Goal: Transaction & Acquisition: Purchase product/service

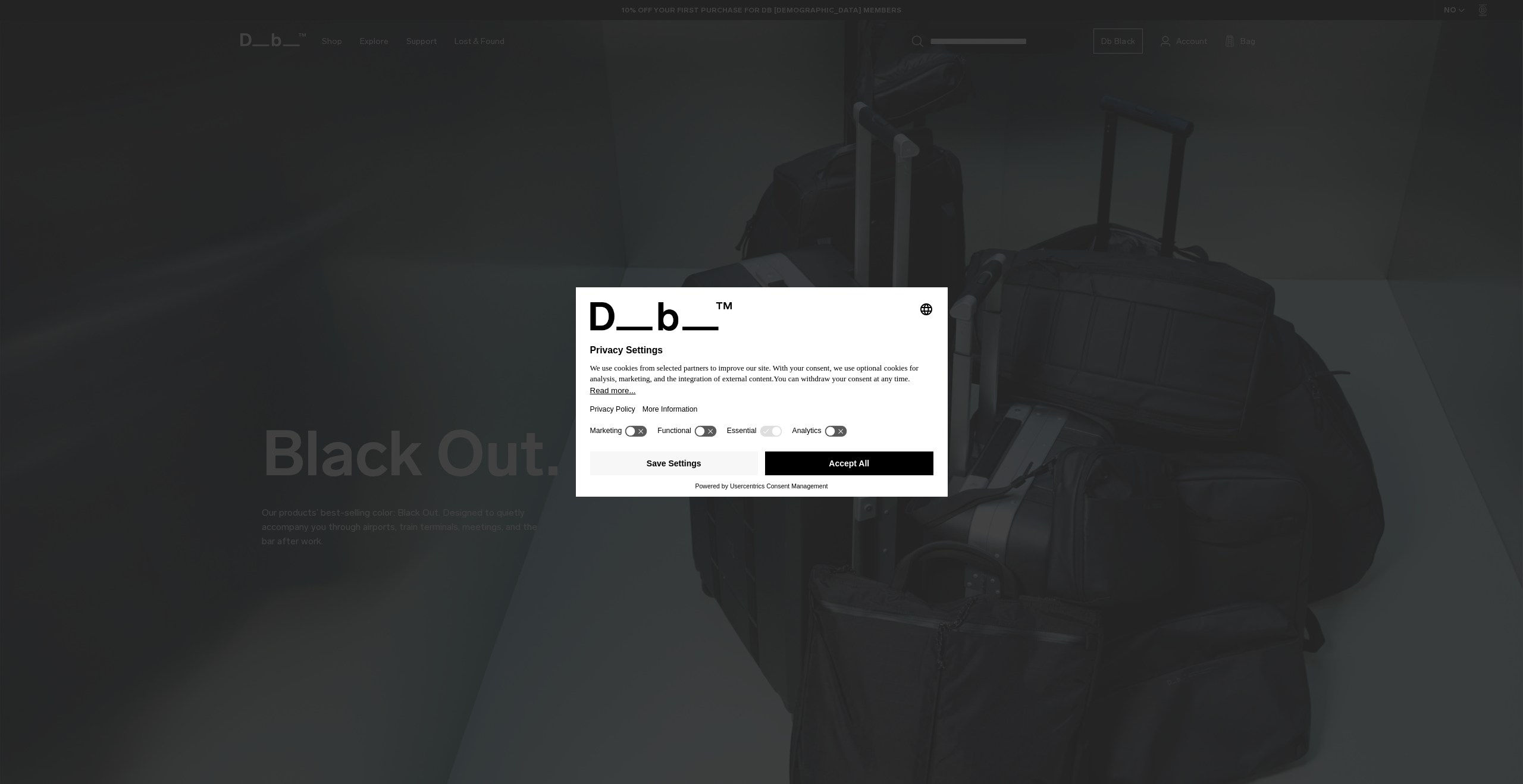
drag, startPoint x: 862, startPoint y: 461, endPoint x: 909, endPoint y: 446, distance: 49.3
click at [862, 461] on button "Accept All" at bounding box center [849, 464] width 169 height 24
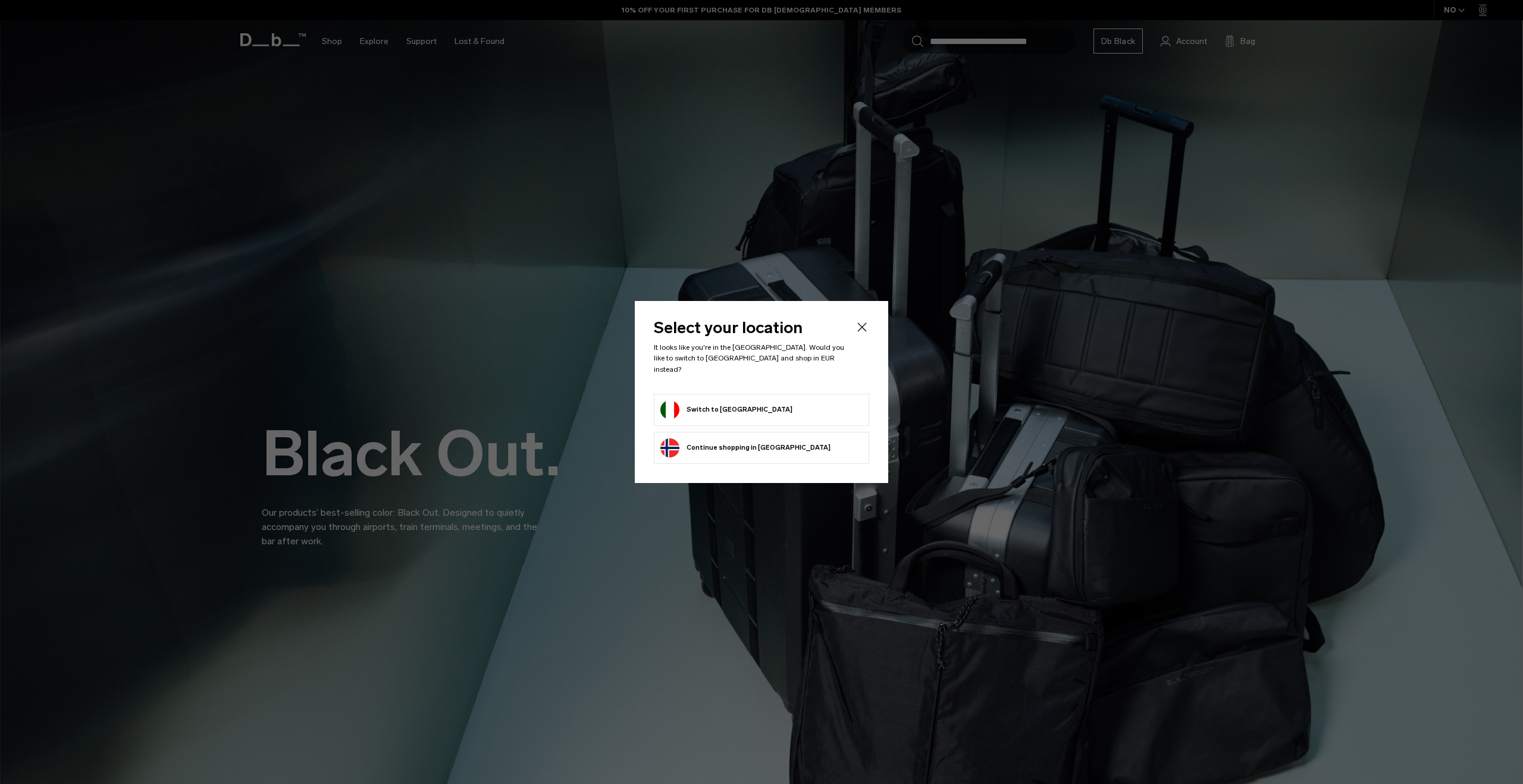
click at [1377, 33] on div at bounding box center [761, 392] width 1523 height 784
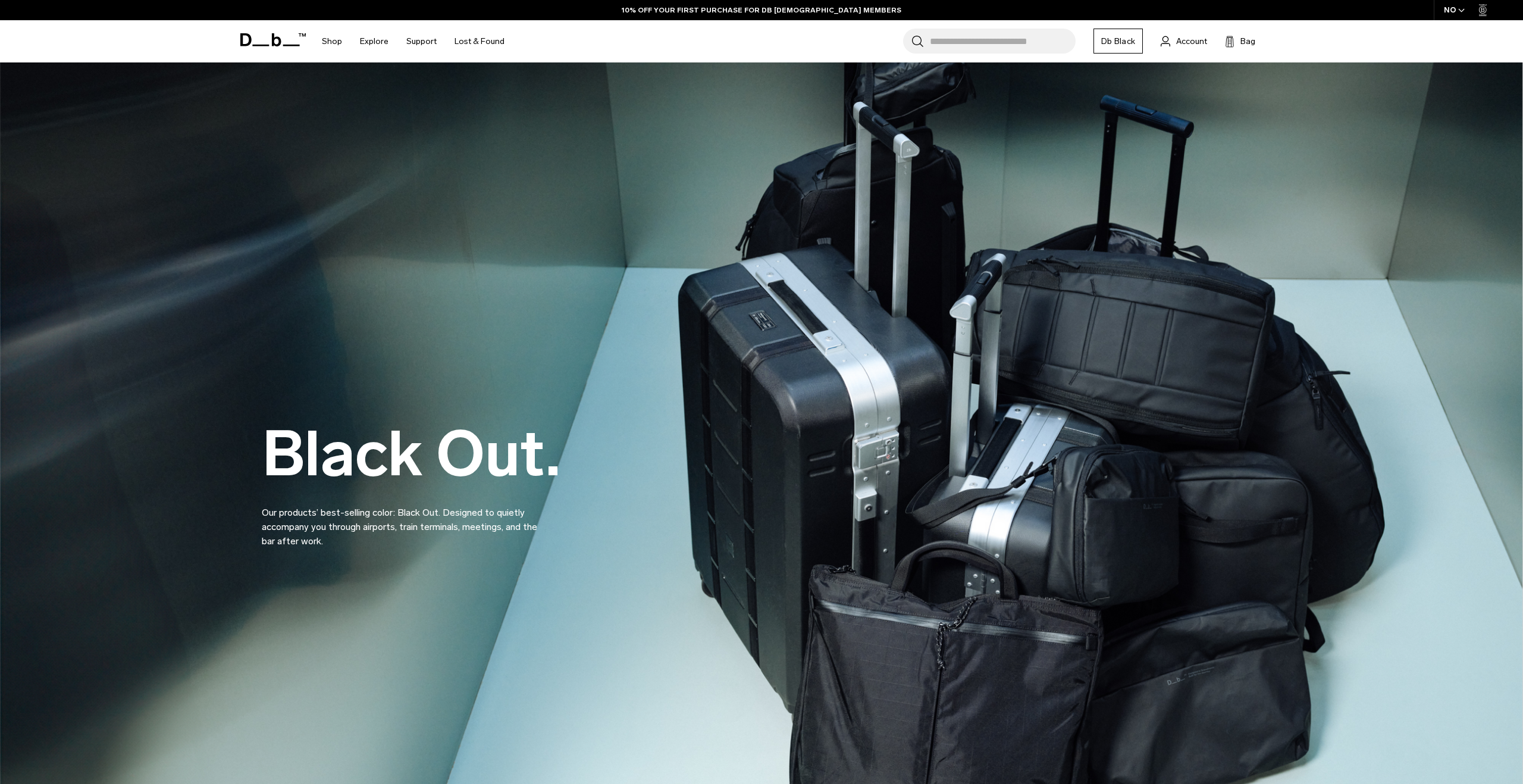
click at [1449, 14] on div "NO" at bounding box center [1454, 10] width 42 height 20
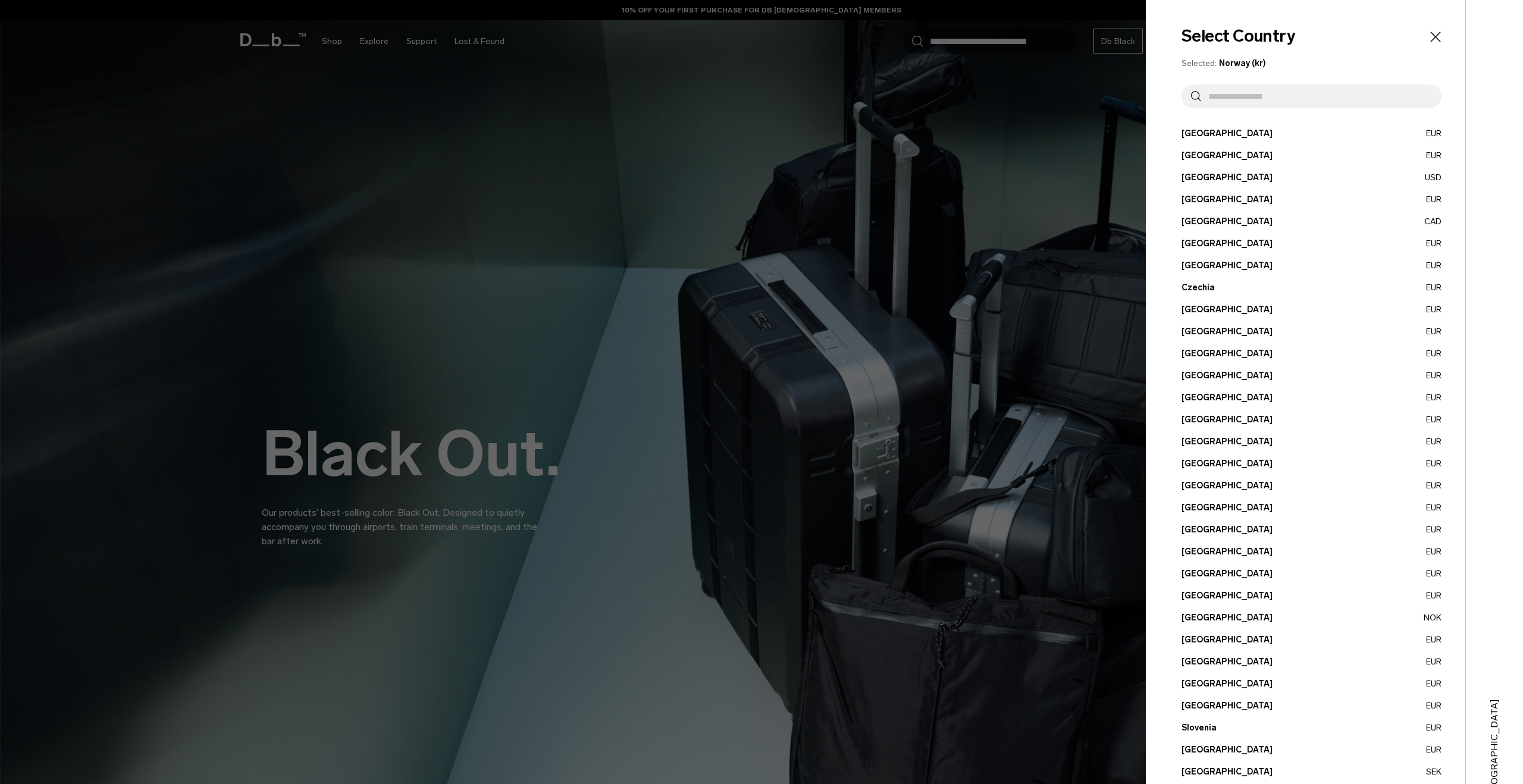
click at [1230, 98] on input "text" at bounding box center [1316, 97] width 231 height 24
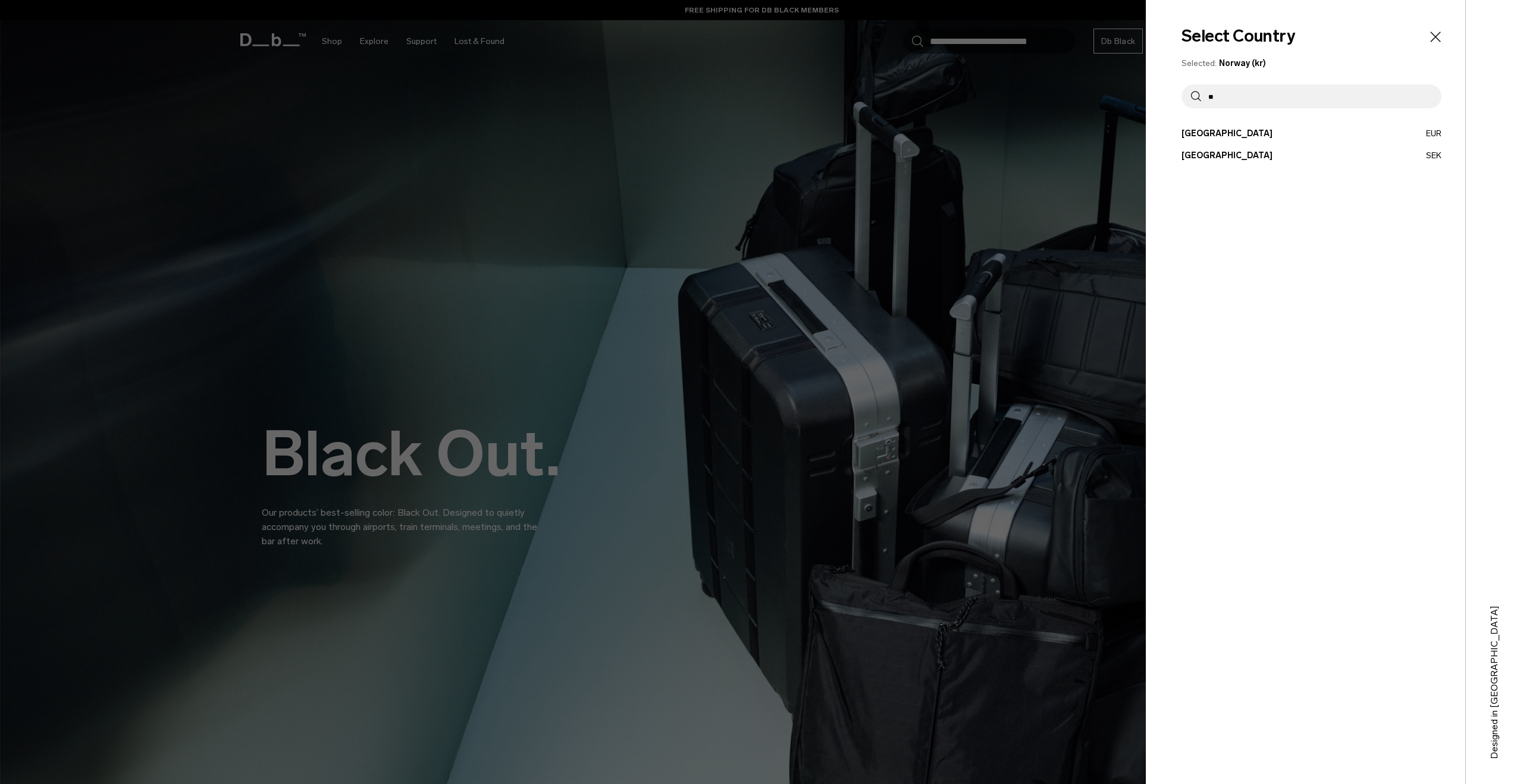
type input "*"
type input "***"
click at [1207, 131] on button "[GEOGRAPHIC_DATA] EUR" at bounding box center [1311, 133] width 260 height 13
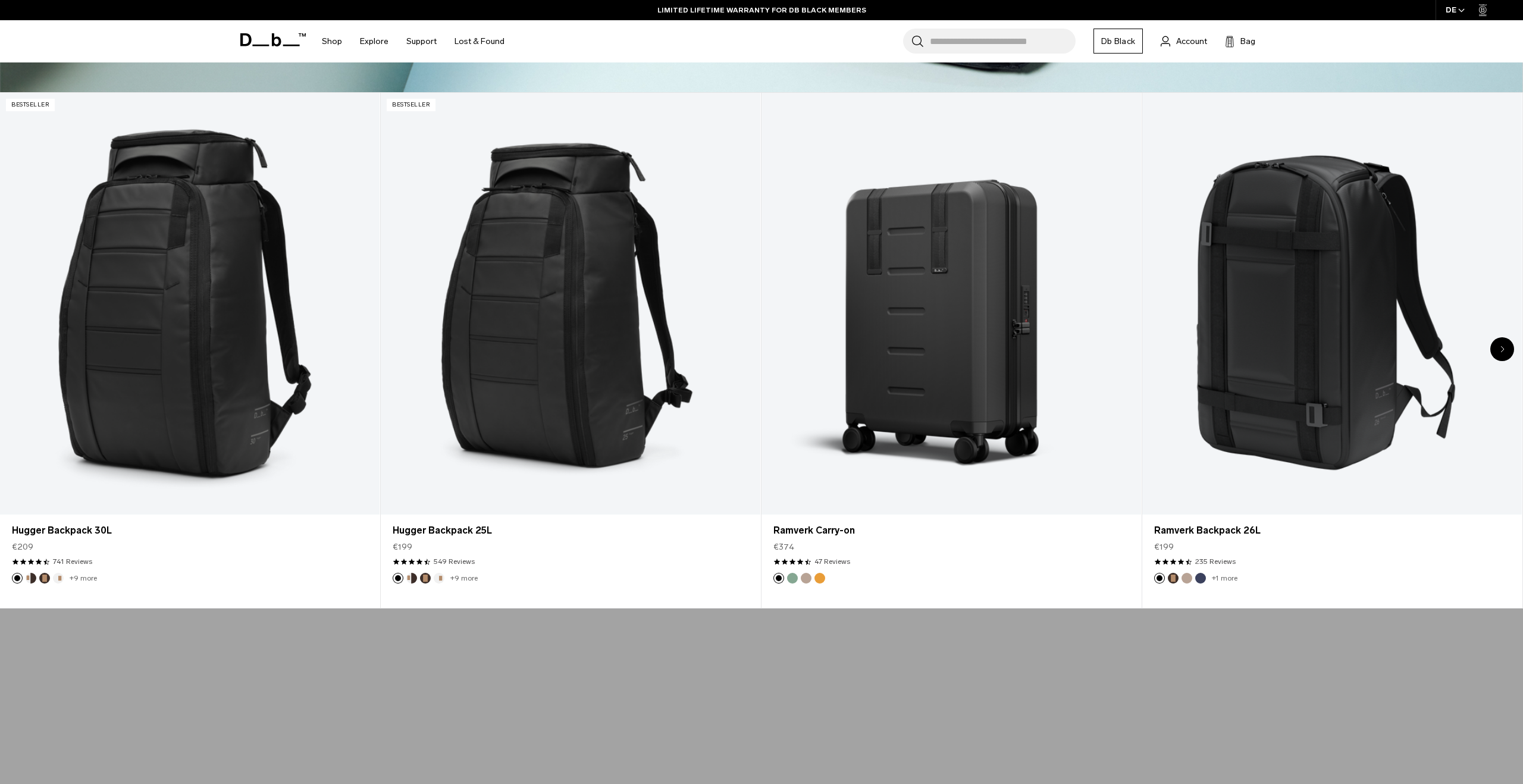
scroll to position [730, 0]
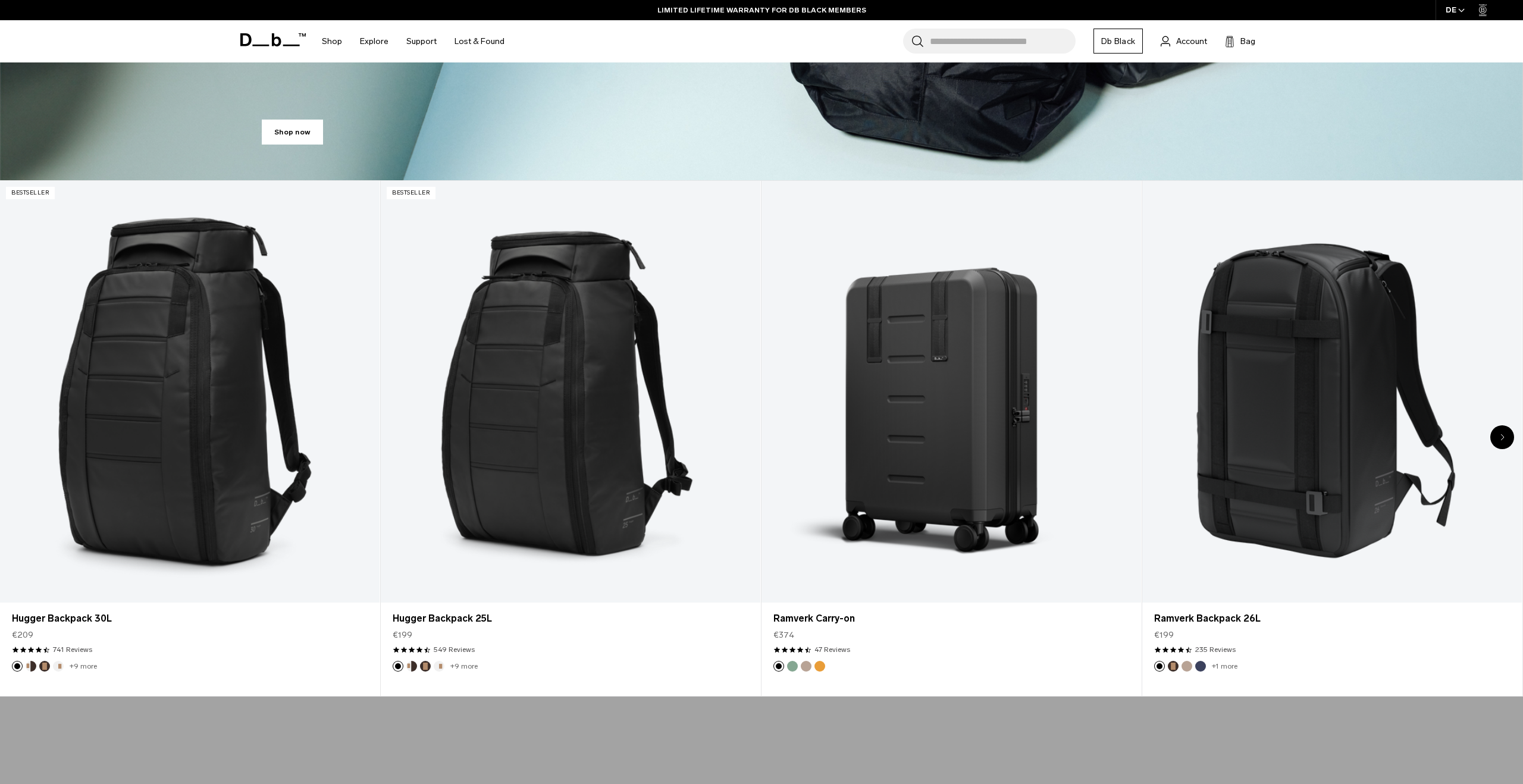
click at [1501, 431] on div "Next slide" at bounding box center [1502, 437] width 24 height 24
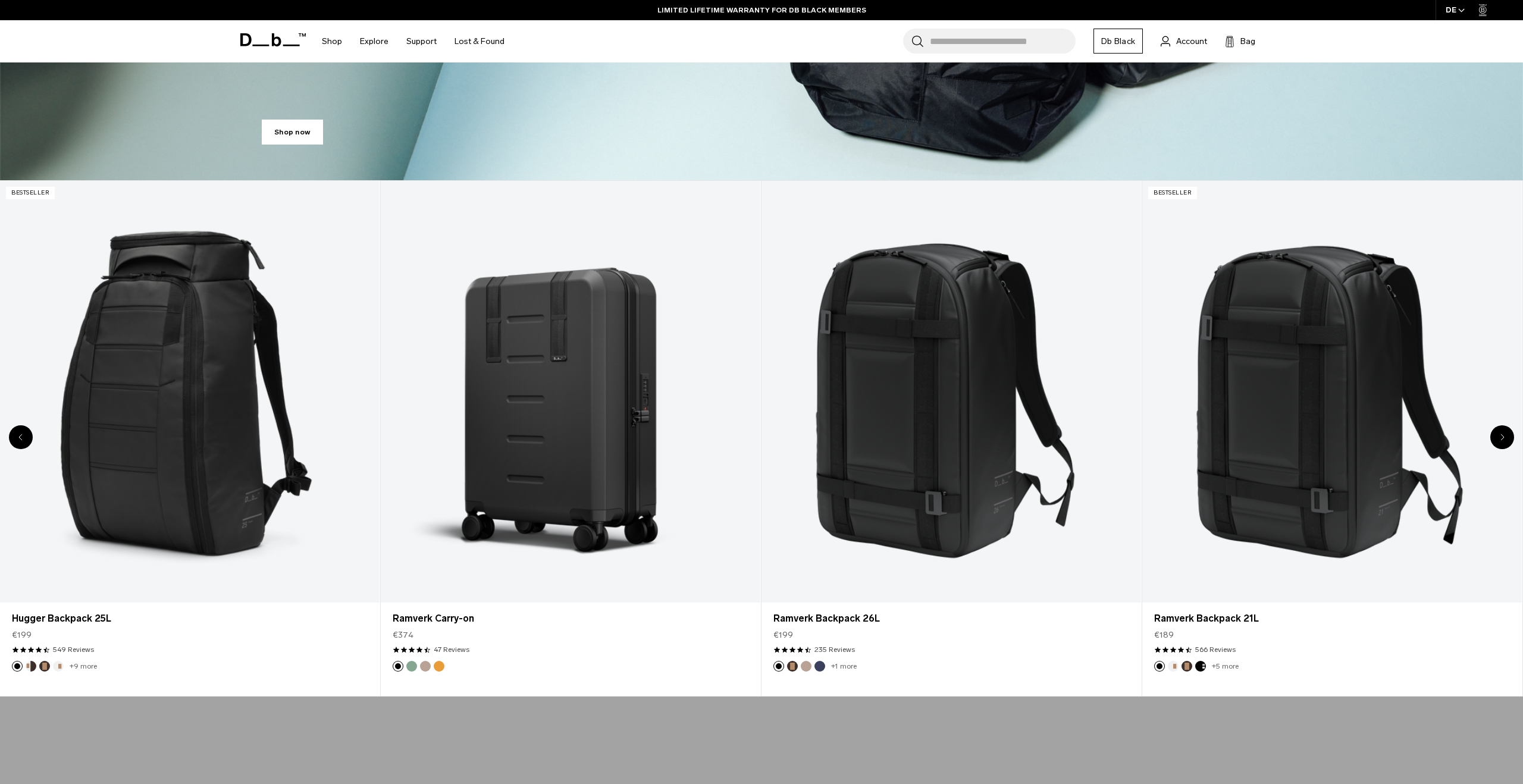
click at [1504, 435] on icon "Next slide" at bounding box center [1502, 436] width 4 height 7
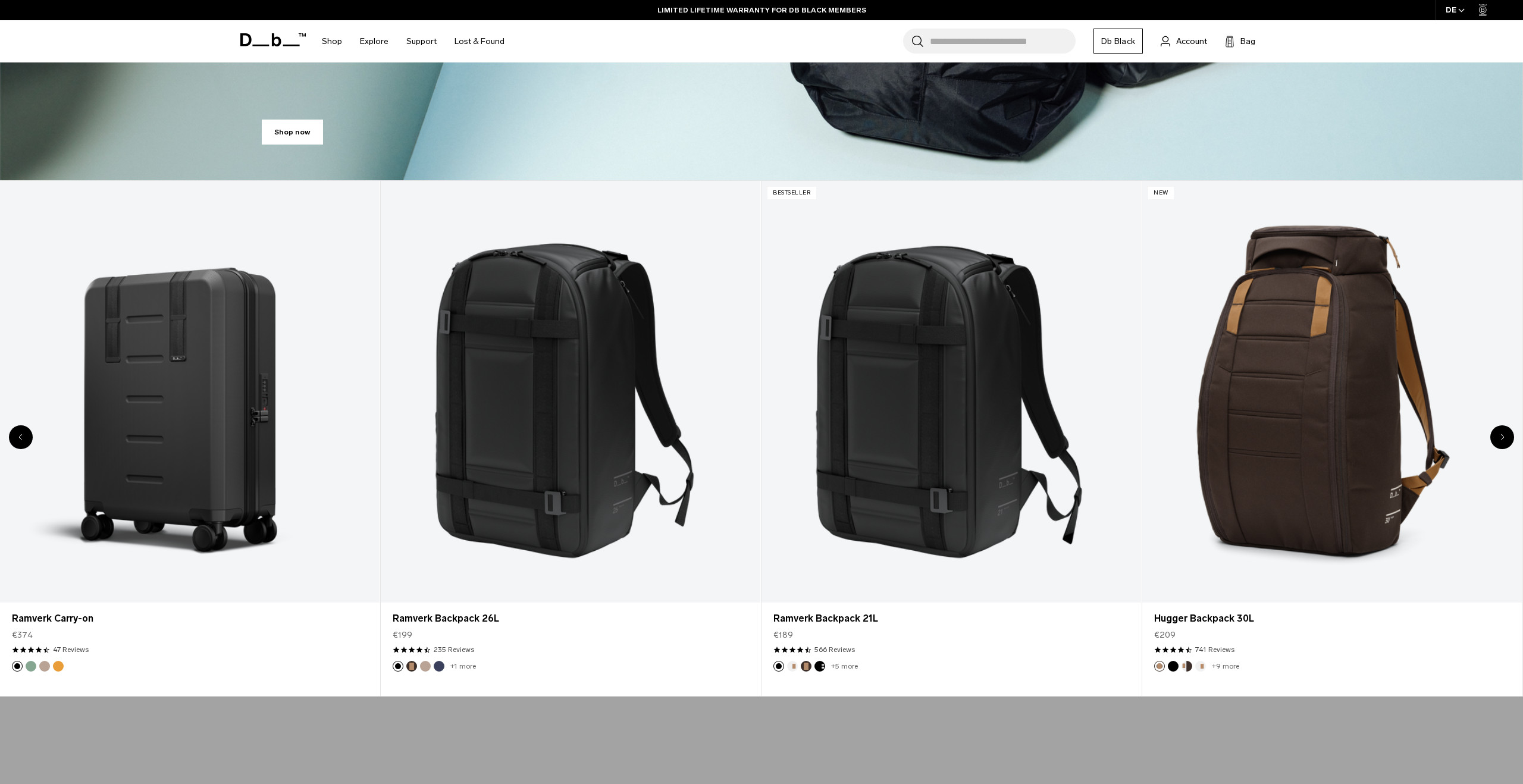
click at [1504, 435] on icon "Next slide" at bounding box center [1502, 436] width 4 height 7
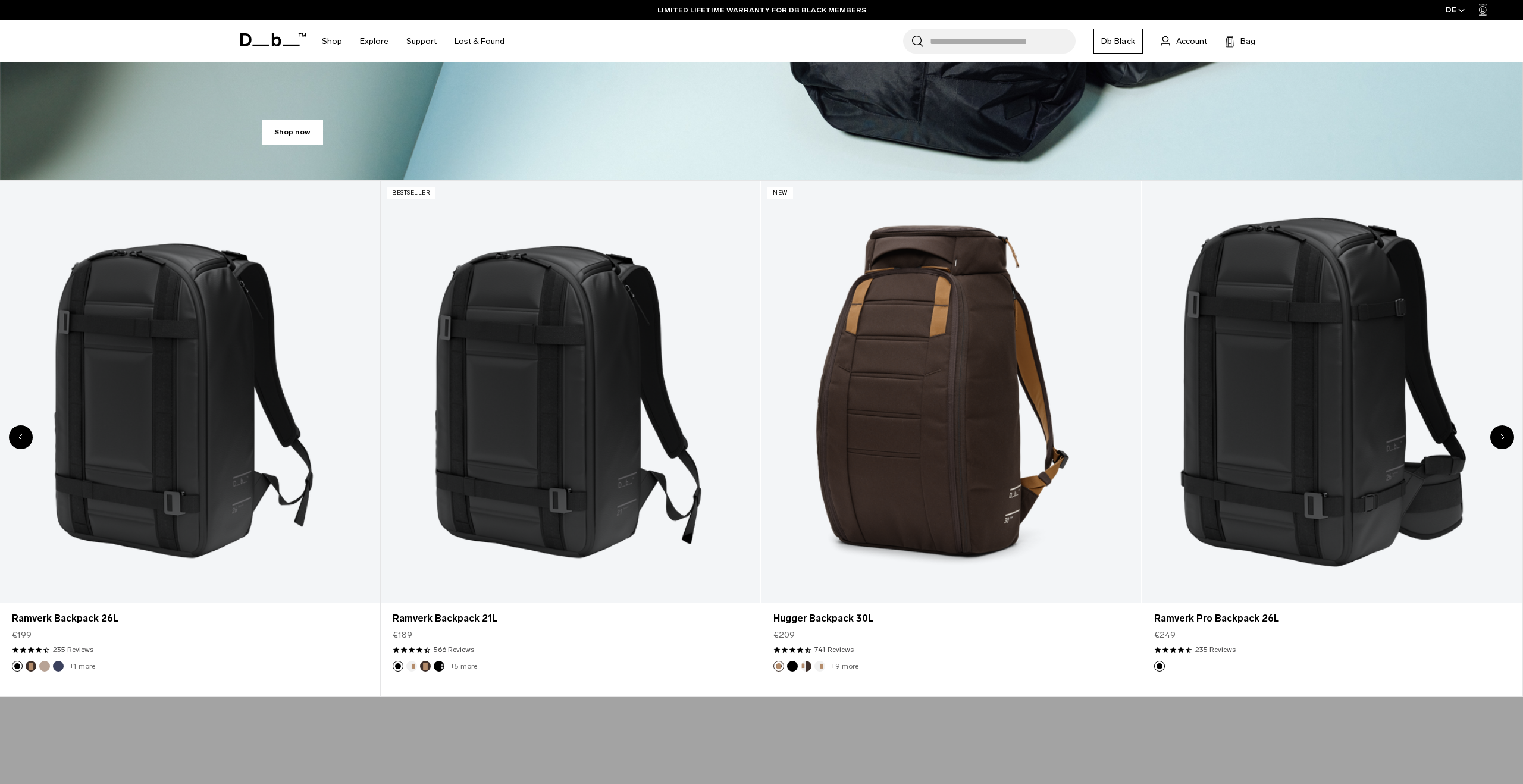
click at [1504, 435] on icon "Next slide" at bounding box center [1502, 436] width 4 height 7
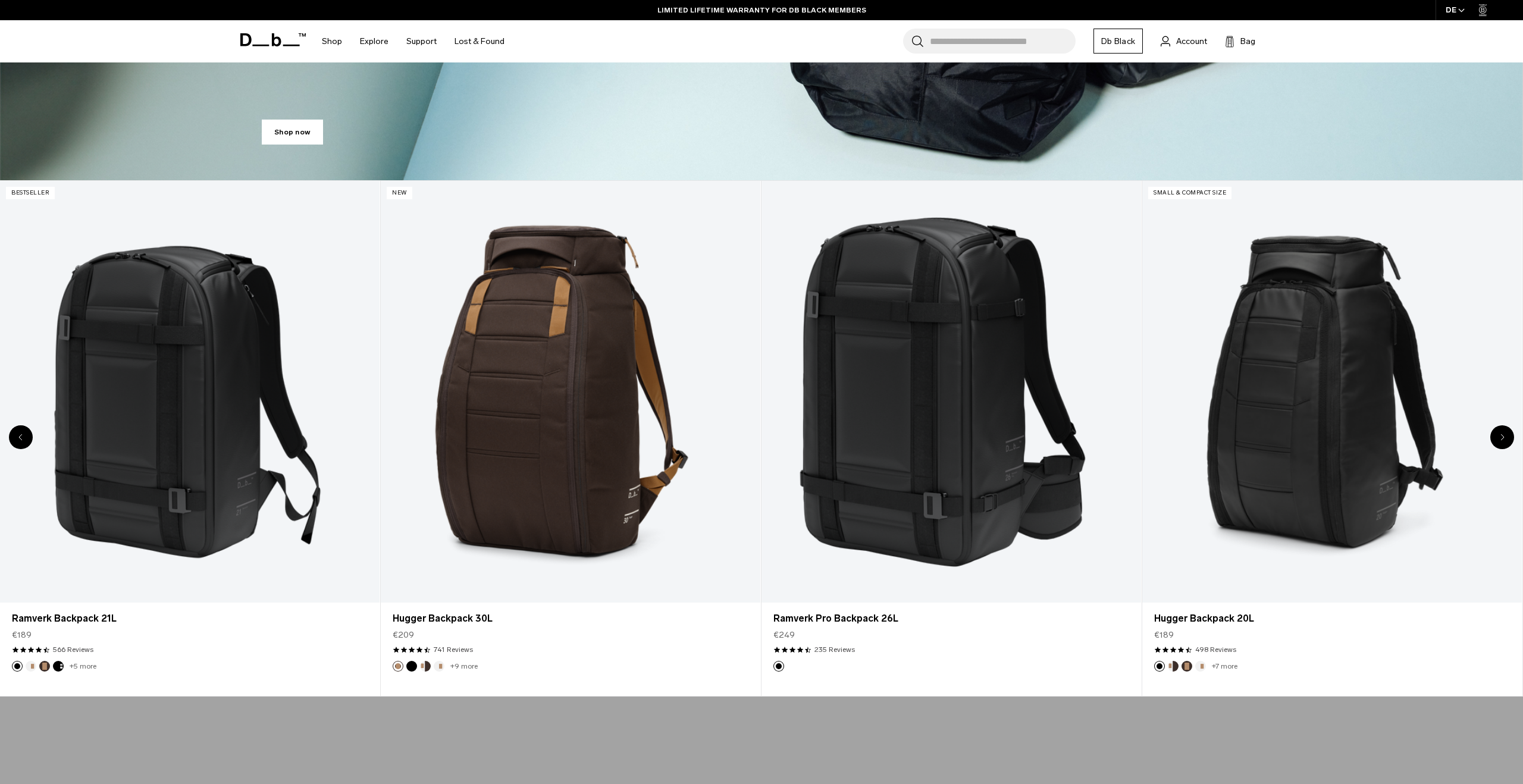
click at [1504, 435] on icon "Next slide" at bounding box center [1502, 436] width 4 height 7
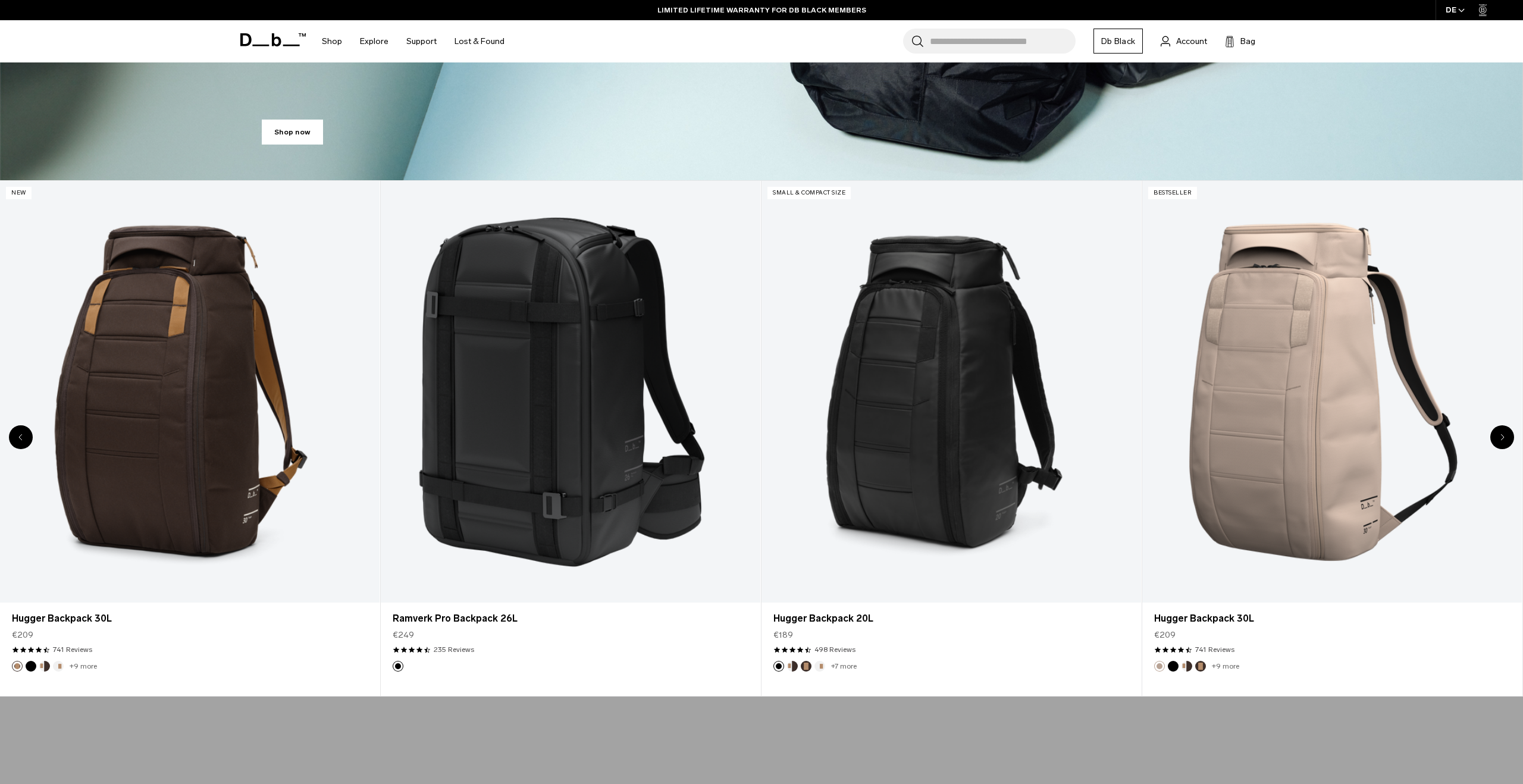
click at [1504, 435] on icon "Next slide" at bounding box center [1502, 436] width 4 height 7
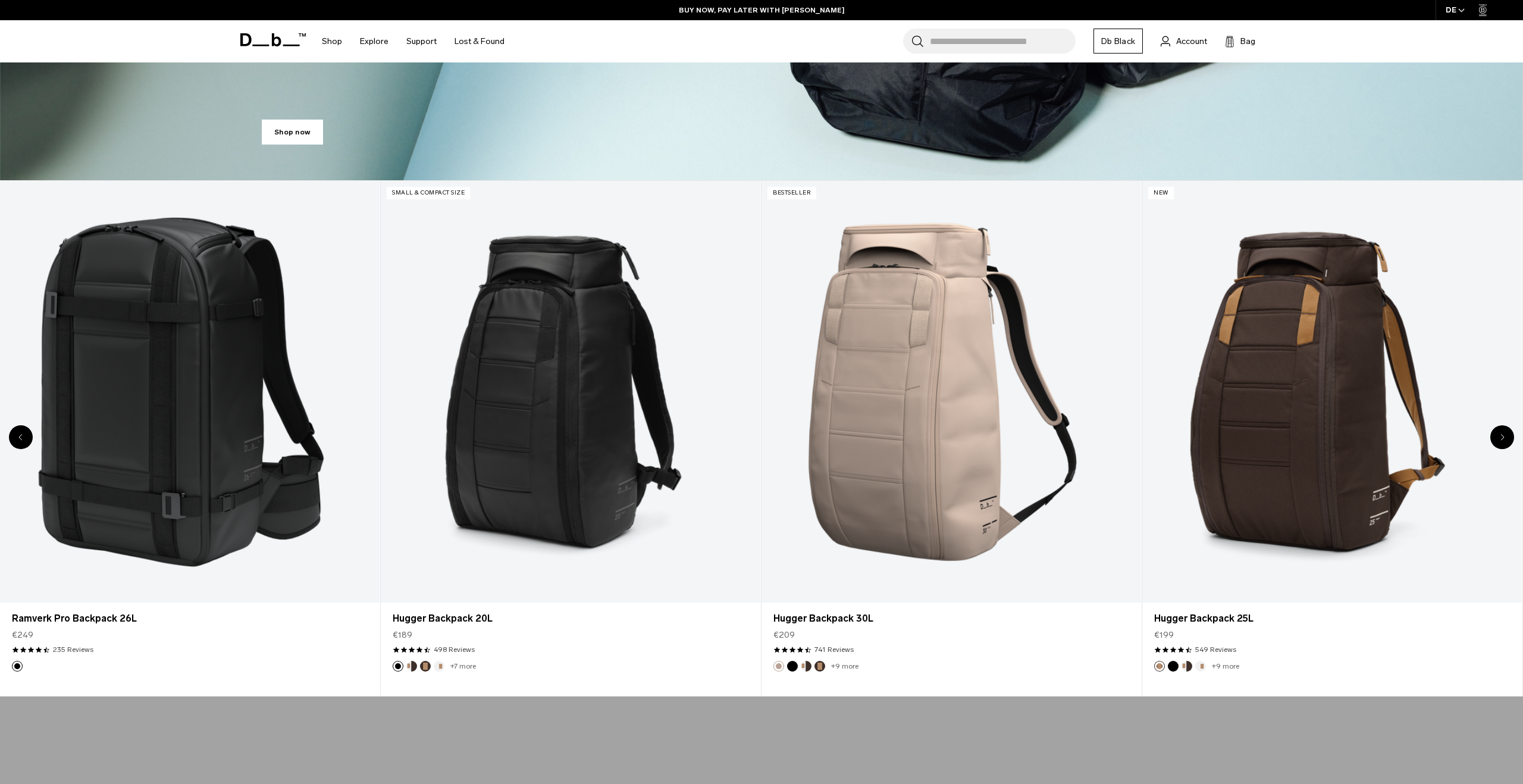
click at [1504, 435] on icon "Next slide" at bounding box center [1502, 436] width 4 height 7
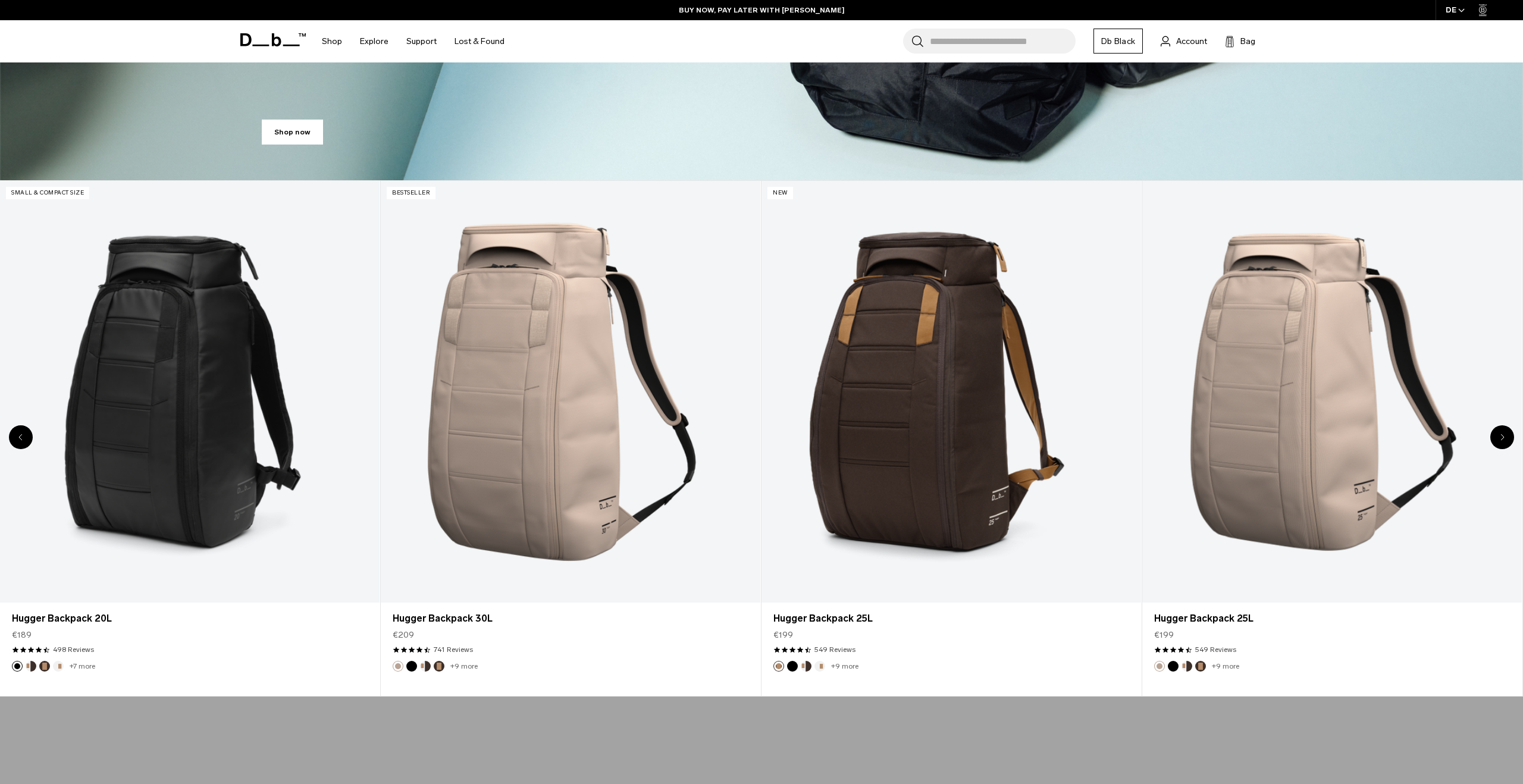
click at [1504, 435] on icon "Next slide" at bounding box center [1502, 436] width 4 height 7
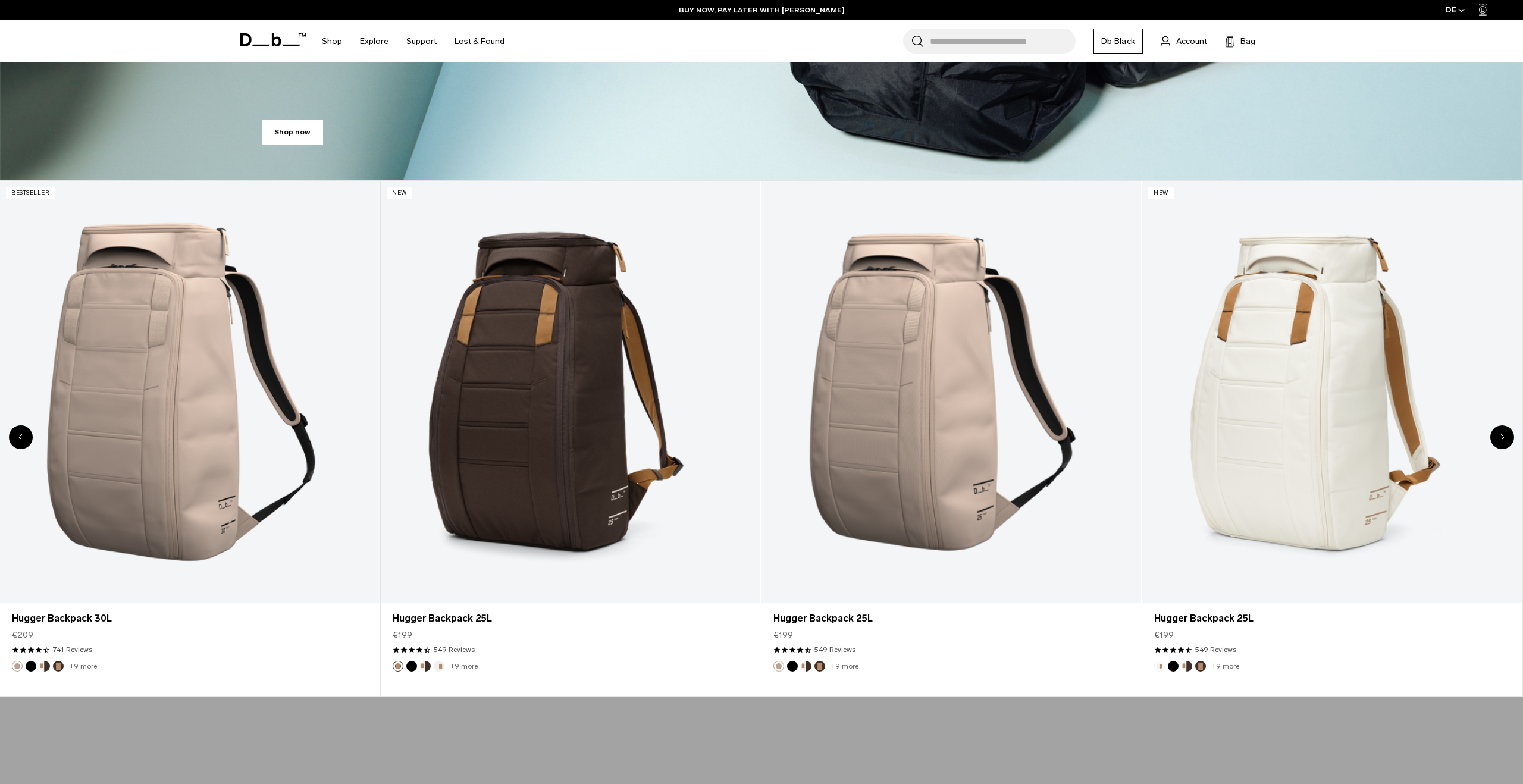
click at [1504, 435] on icon "Next slide" at bounding box center [1502, 436] width 4 height 7
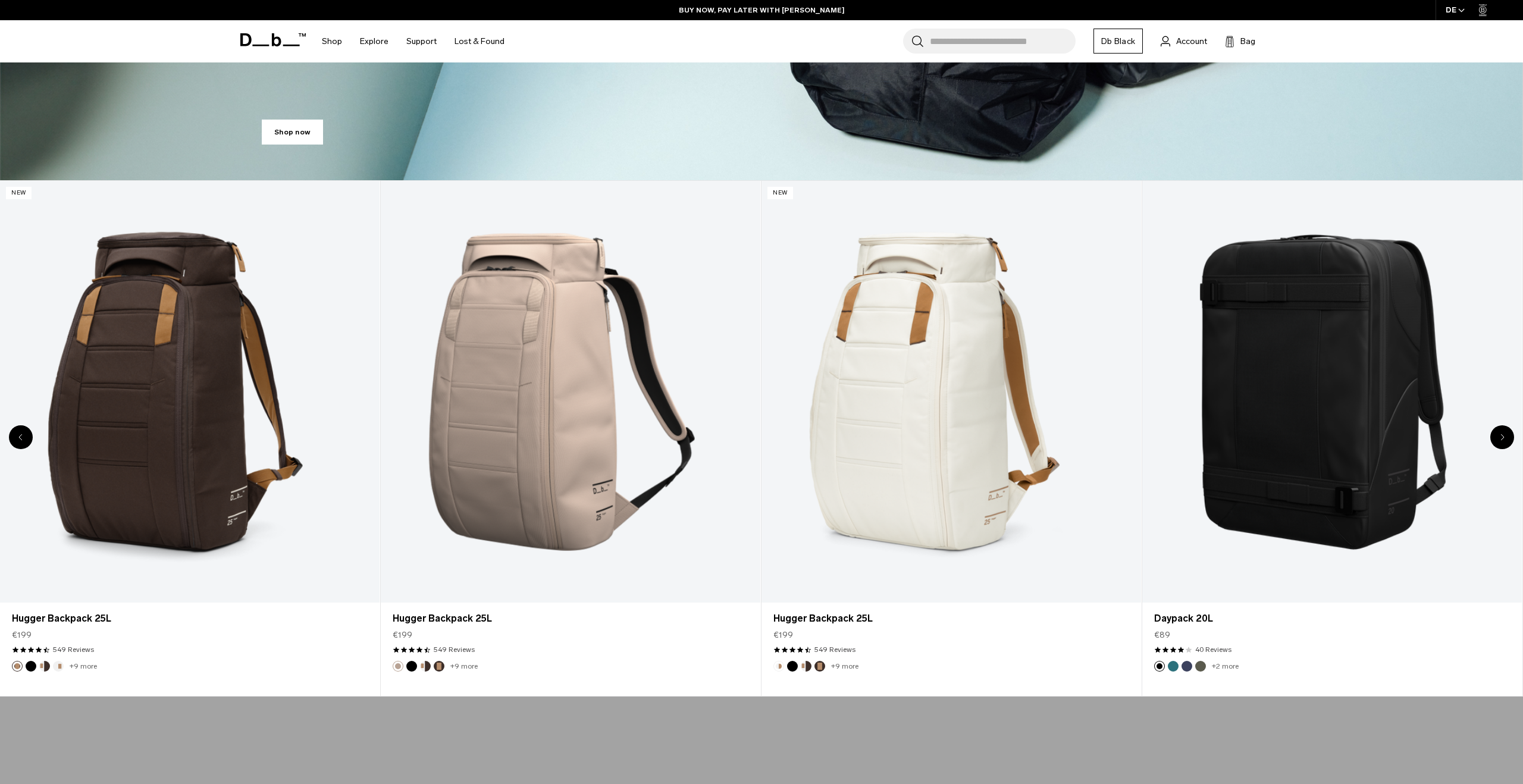
click at [1504, 435] on icon "Next slide" at bounding box center [1502, 436] width 4 height 7
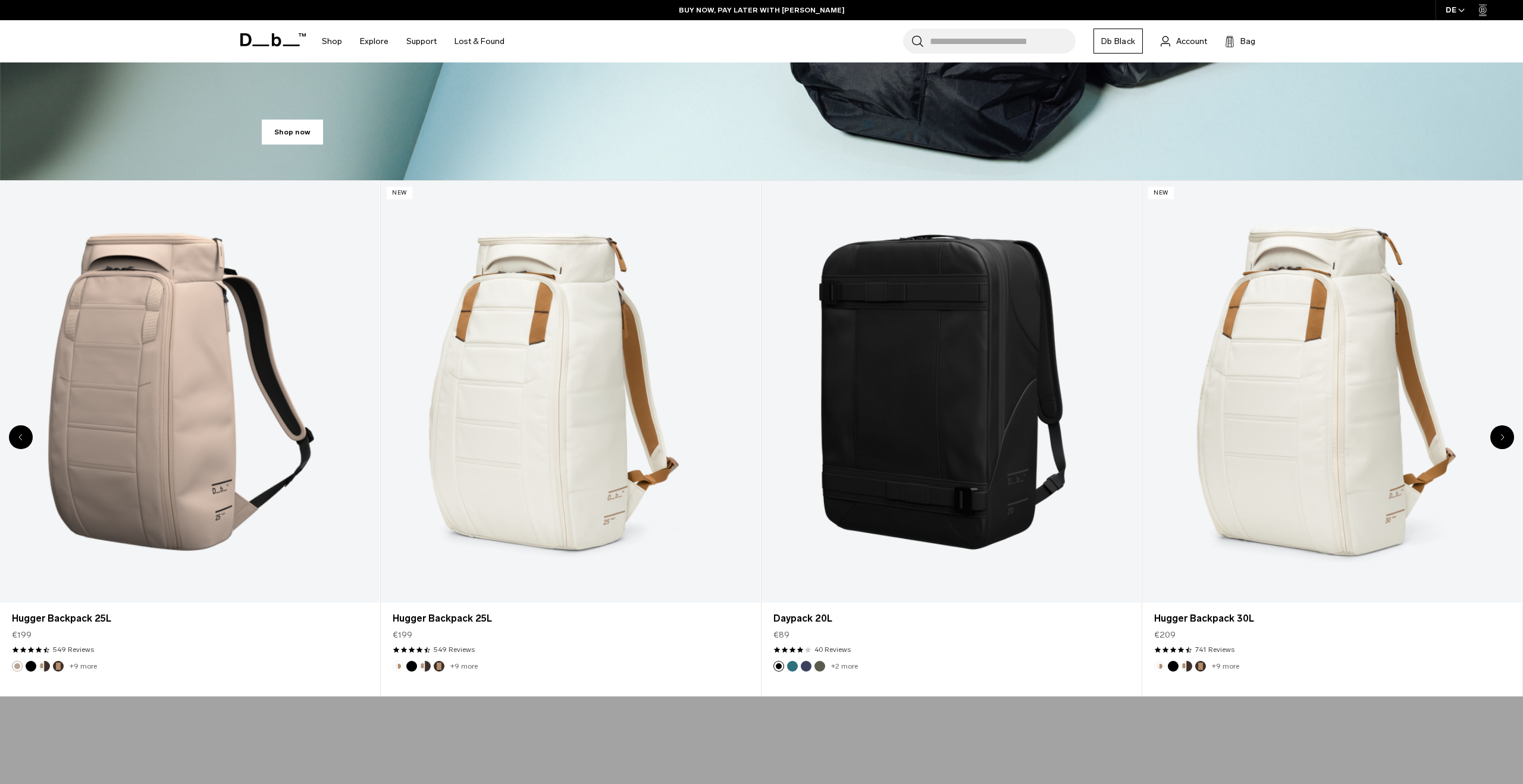
click at [1504, 435] on icon "Next slide" at bounding box center [1502, 436] width 4 height 7
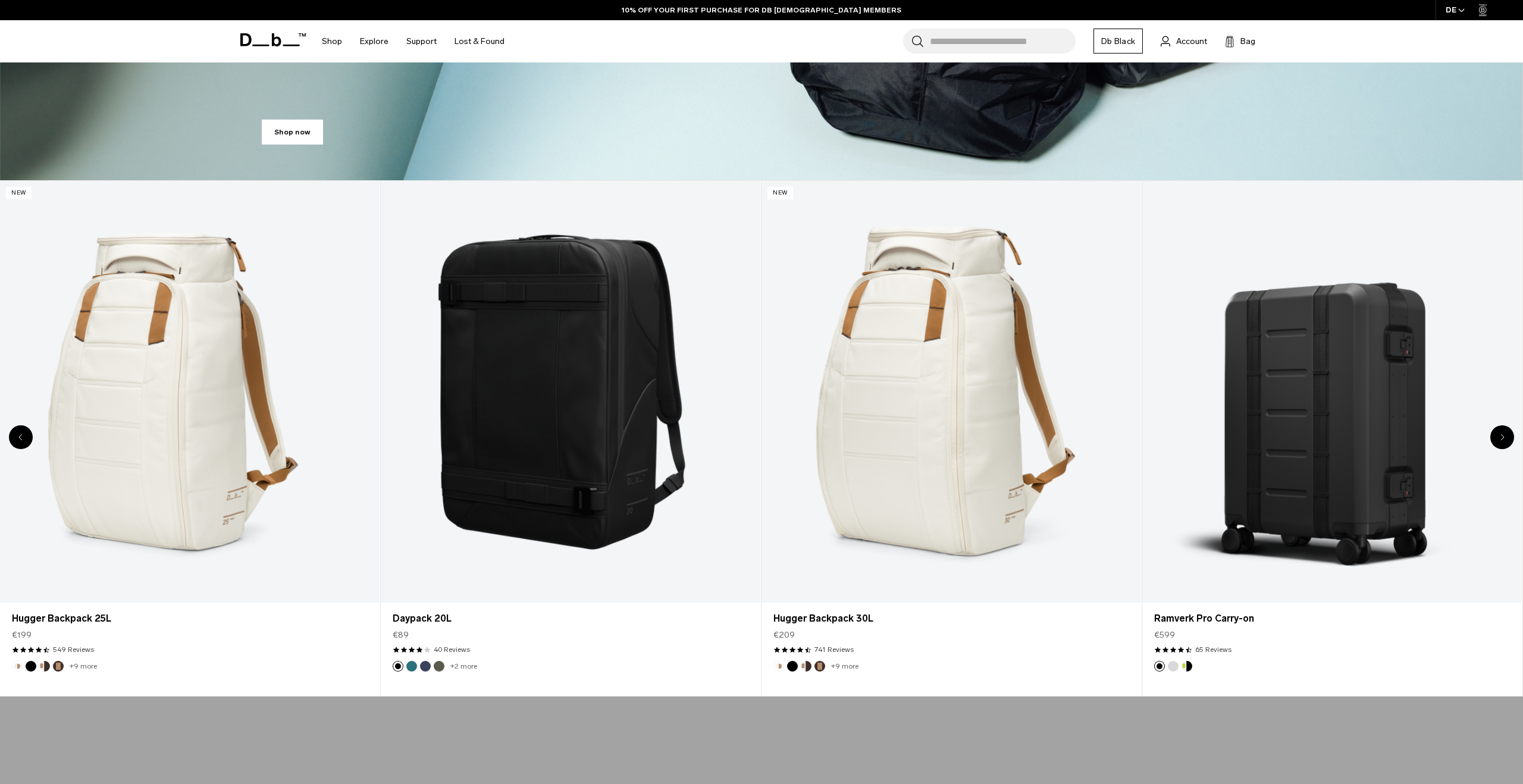
click at [1504, 435] on icon "Next slide" at bounding box center [1502, 436] width 4 height 7
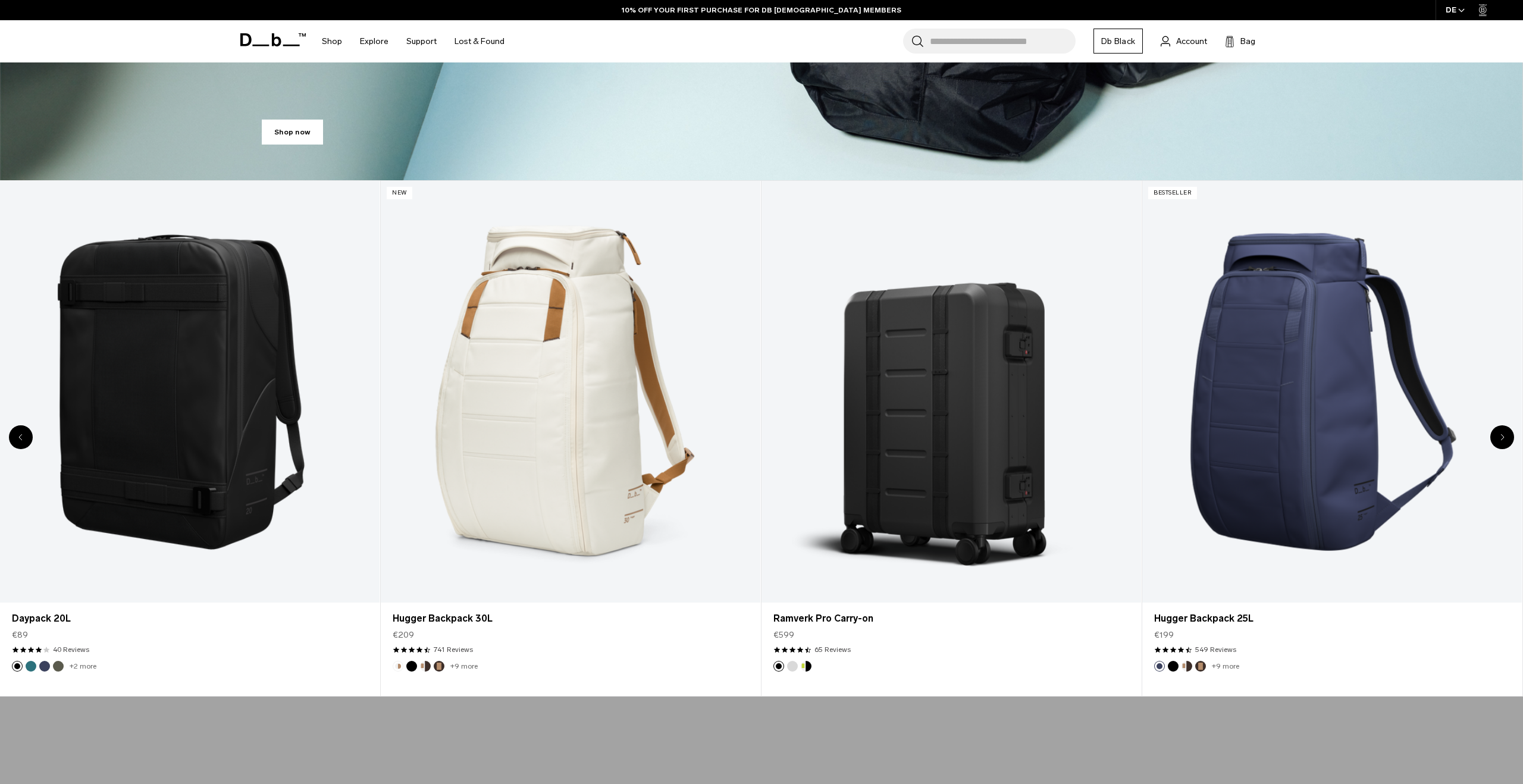
click at [1504, 435] on icon "Next slide" at bounding box center [1502, 436] width 4 height 7
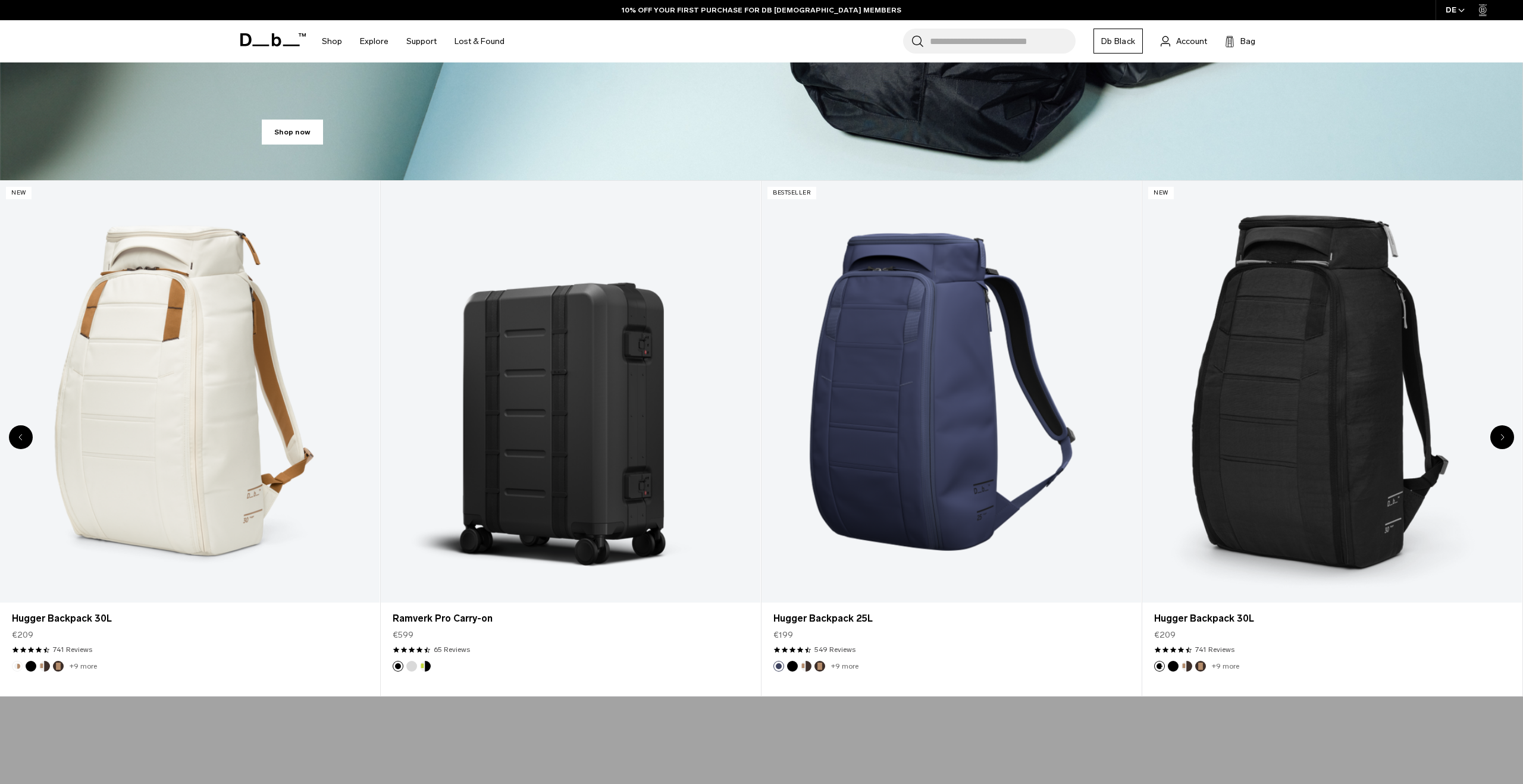
click at [1504, 435] on icon "Next slide" at bounding box center [1502, 436] width 4 height 7
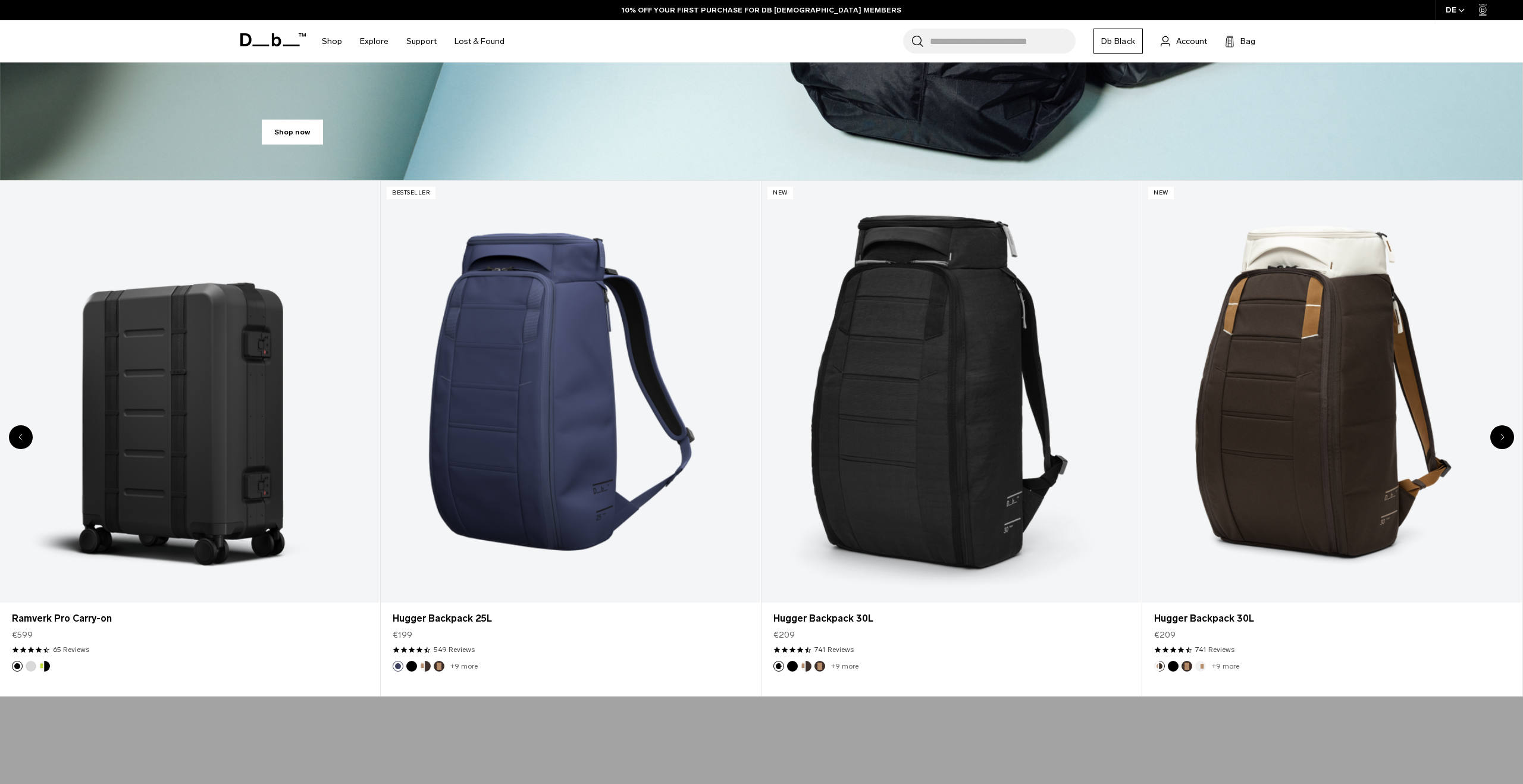
click at [1504, 435] on icon "Next slide" at bounding box center [1502, 436] width 4 height 7
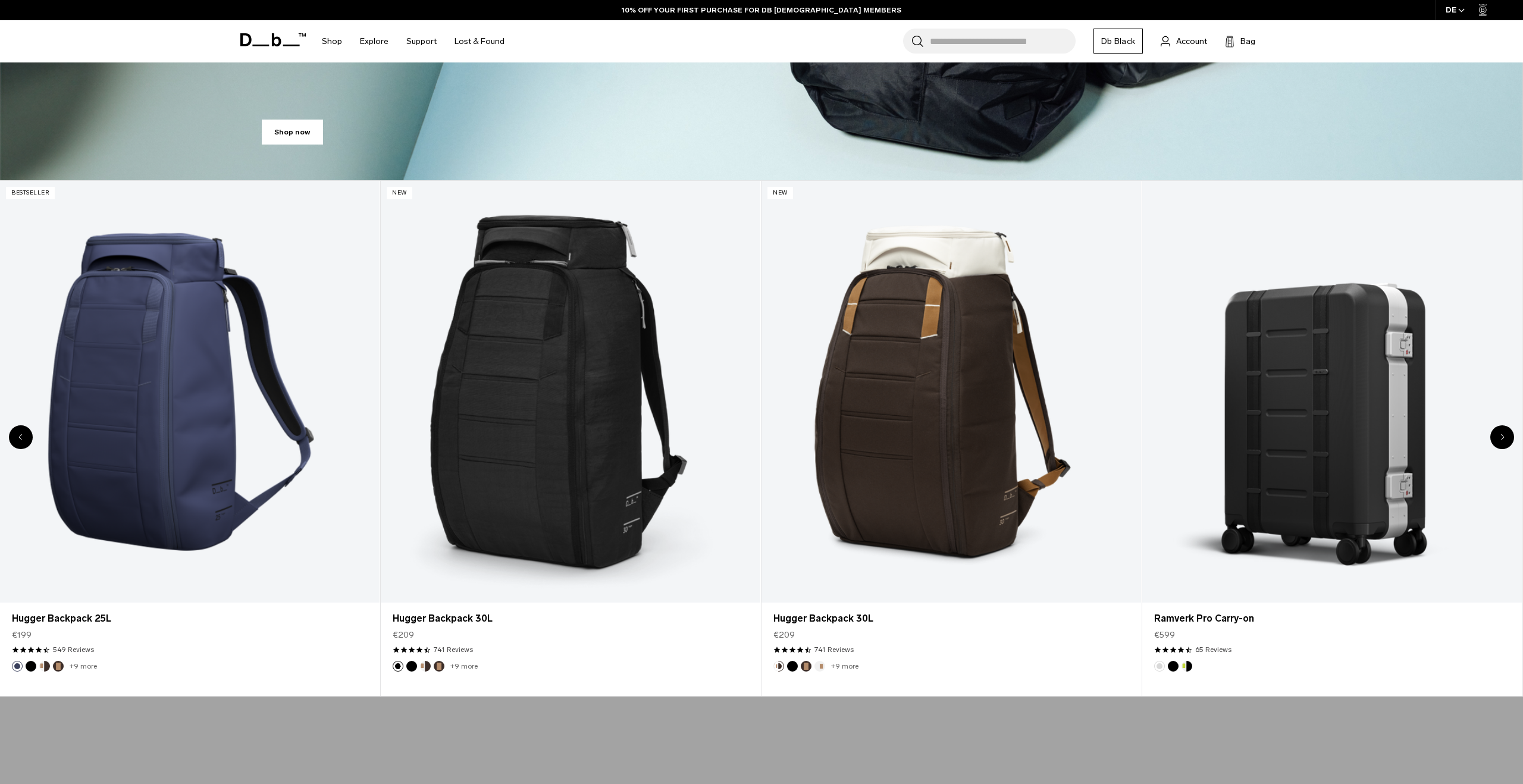
click at [1504, 435] on icon "Next slide" at bounding box center [1502, 436] width 4 height 7
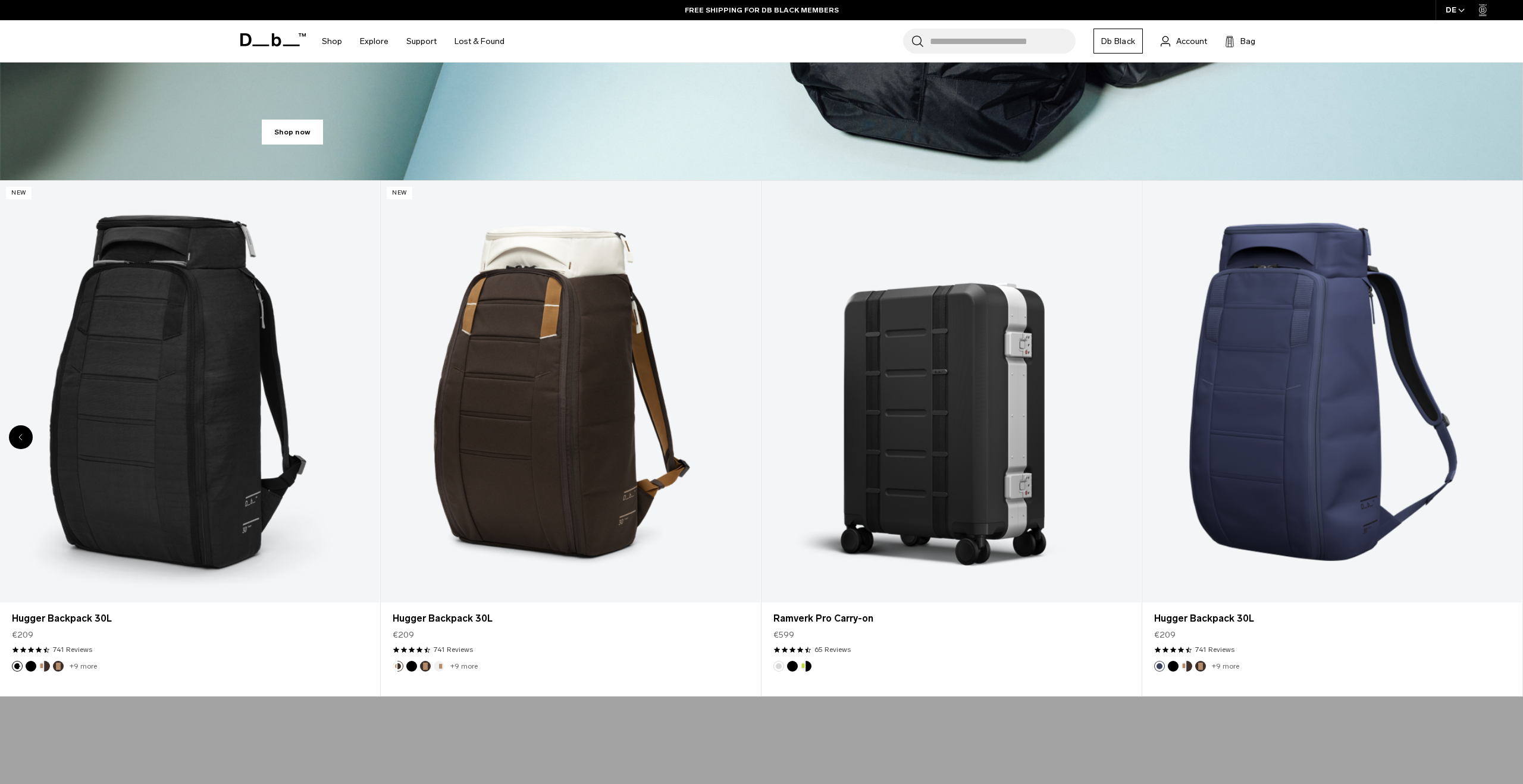
click at [1504, 435] on link "Hugger Backpack 30L" at bounding box center [1332, 392] width 380 height 422
